Goal: Information Seeking & Learning: Learn about a topic

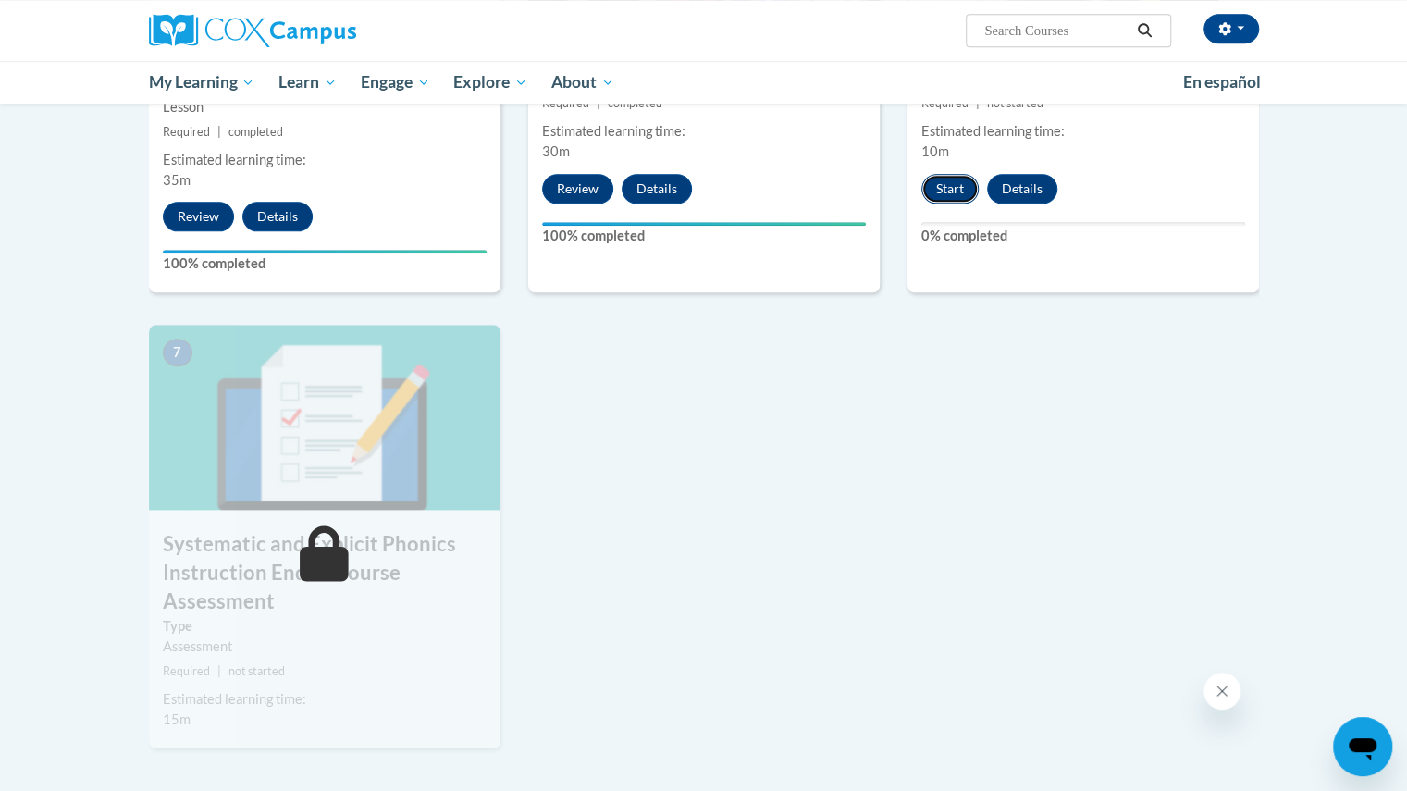
click at [941, 174] on button "Start" at bounding box center [949, 189] width 57 height 30
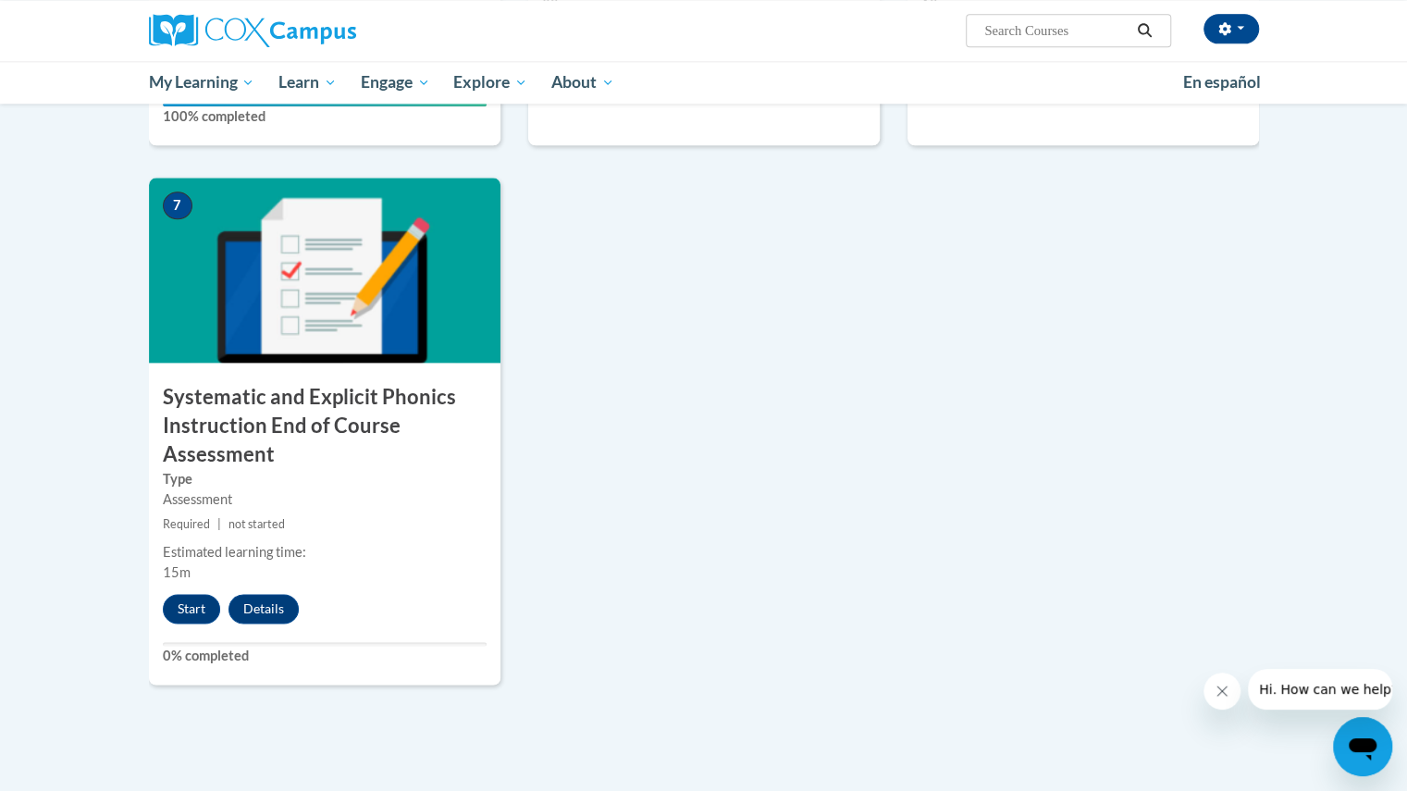
scroll to position [1298, 0]
